Goal: Task Accomplishment & Management: Use online tool/utility

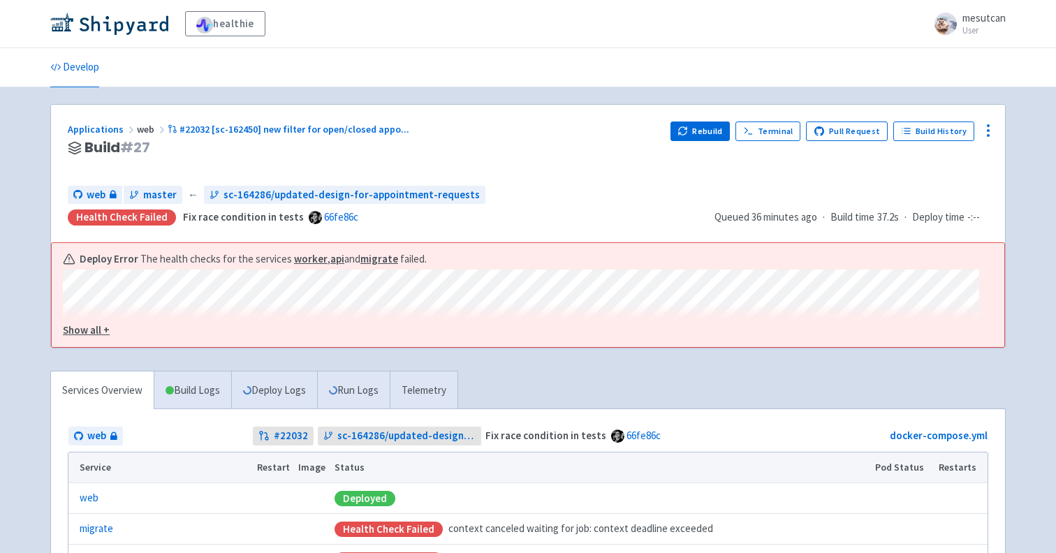
click at [105, 328] on u "Show all +" at bounding box center [86, 329] width 47 height 13
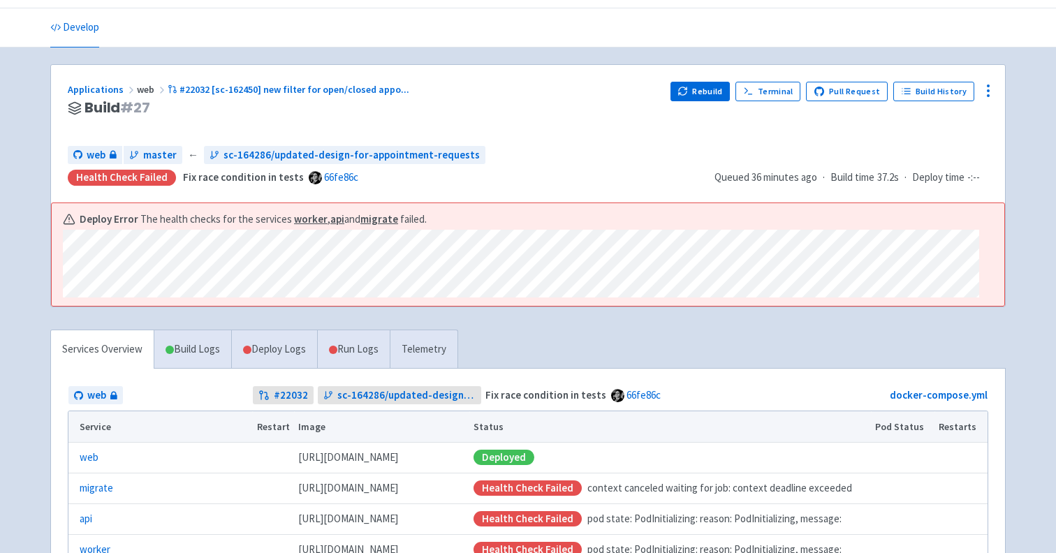
scroll to position [240, 0]
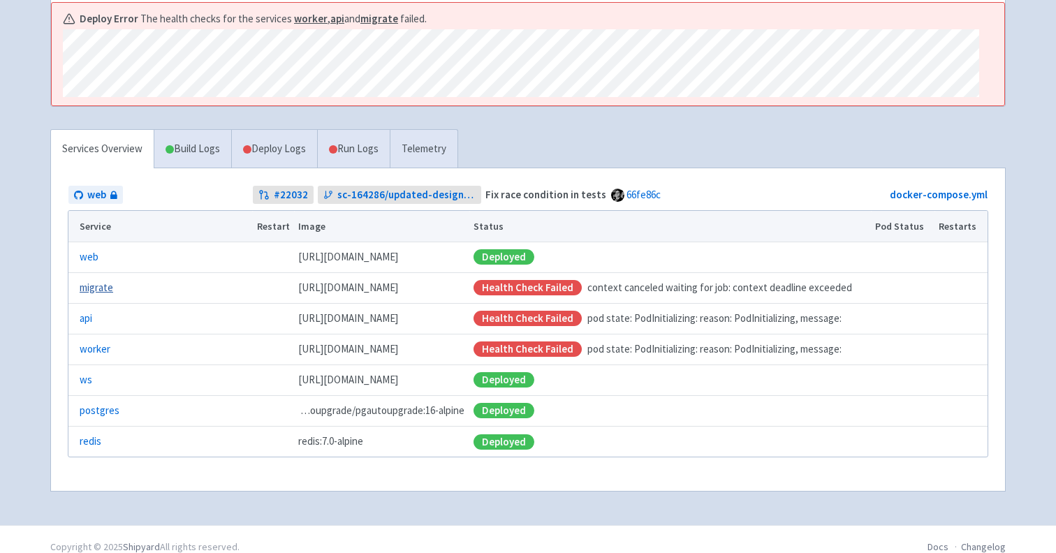
click at [103, 296] on link "migrate" at bounding box center [97, 288] width 34 height 16
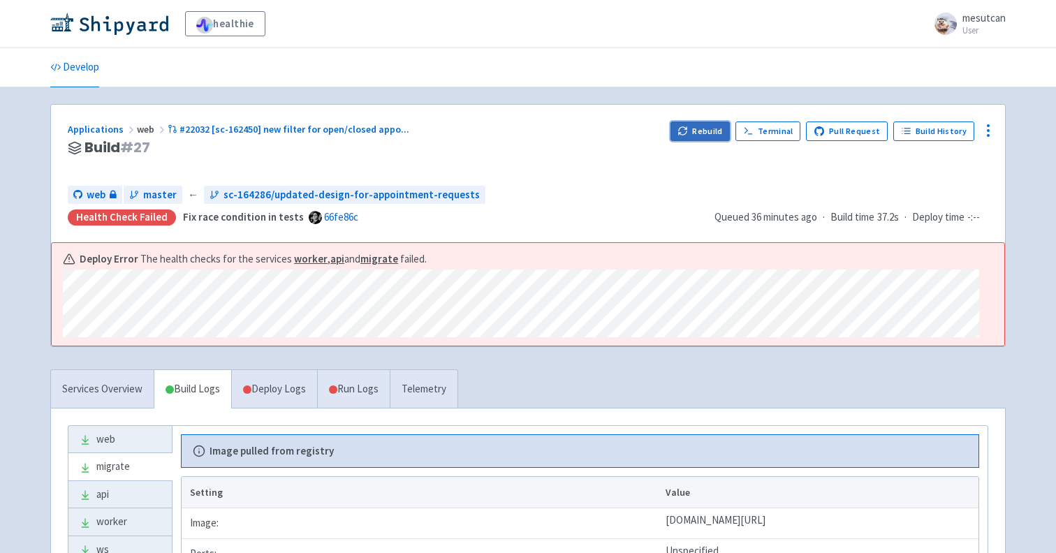
click at [707, 134] on button "Rebuild" at bounding box center [701, 132] width 60 height 20
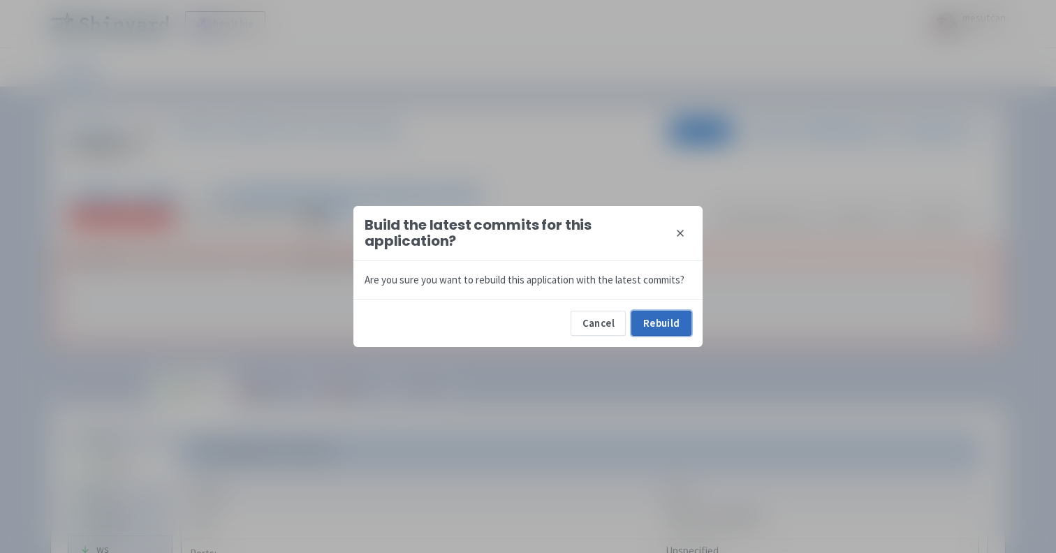
click at [668, 328] on button "Rebuild" at bounding box center [662, 323] width 60 height 25
